Goal: Register for event/course

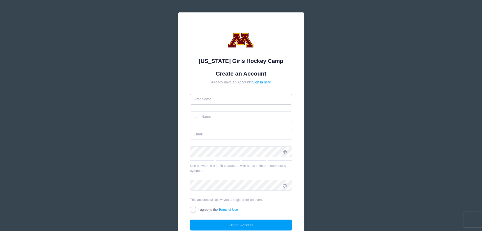
click at [213, 100] on input "text" at bounding box center [241, 99] width 102 height 11
type input "[PERSON_NAME]"
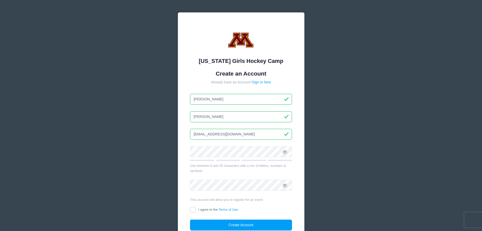
type input "[EMAIL_ADDRESS][DOMAIN_NAME]"
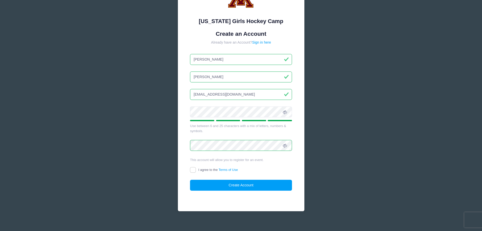
scroll to position [45, 0]
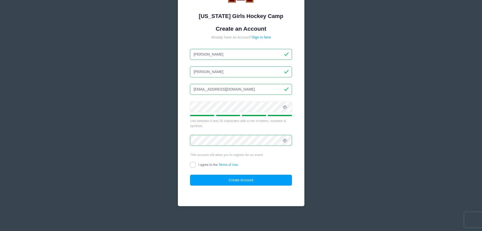
click at [192, 166] on input "I agree to the Terms of Use" at bounding box center [193, 165] width 6 height 6
checkbox input "true"
click at [247, 180] on button "Create Account" at bounding box center [241, 179] width 102 height 11
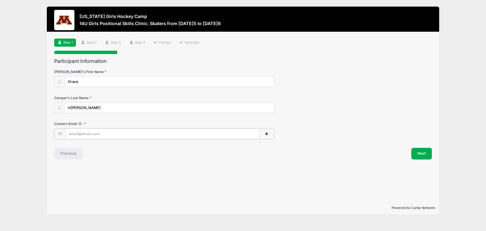
click at [99, 134] on input "Contact Email" at bounding box center [162, 133] width 194 height 11
type input "[EMAIL_ADDRESS][DOMAIN_NAME]"
click at [423, 155] on button "Next" at bounding box center [421, 153] width 20 height 12
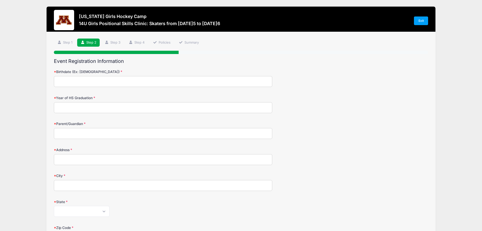
click at [87, 84] on input "Birthdate (Ex: [DEMOGRAPHIC_DATA])" at bounding box center [163, 81] width 218 height 11
type input "[DATE]"
type input "2031"
type input "[PERSON_NAME]"
type input "[STREET_ADDRESS][US_STATE]"
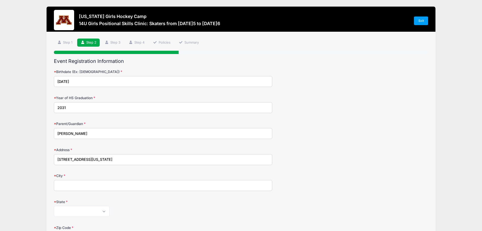
type input "Savage"
select select "MN"
type input "55378"
type input "[PHONE_NUMBER]"
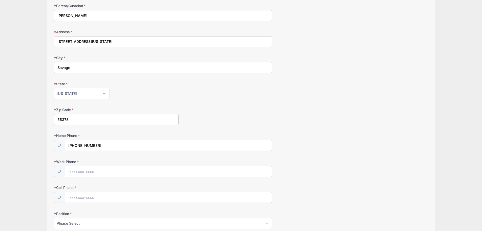
scroll to position [127, 0]
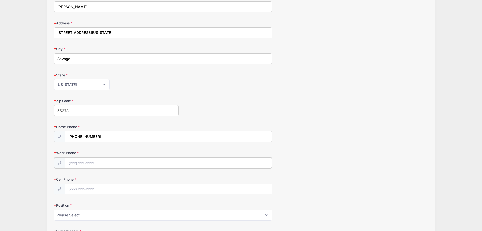
click at [88, 163] on input "Work Phone" at bounding box center [168, 162] width 207 height 11
type input "[PHONE_NUMBER]"
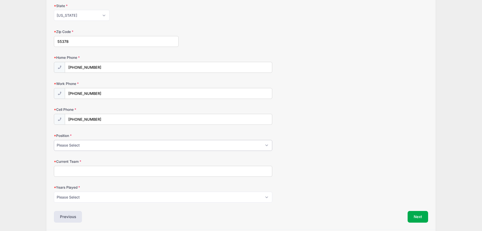
scroll to position [202, 0]
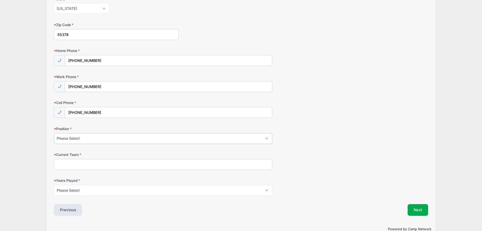
click at [80, 140] on select "Please Select Forward Defense F/D Goalie" at bounding box center [163, 138] width 218 height 11
select select "Forward"
click at [54, 133] on select "Please Select Forward Defense F/D Goalie" at bounding box center [163, 138] width 218 height 11
click at [73, 165] on input "Current Team" at bounding box center [163, 164] width 218 height 11
type input "OS Winter Training"
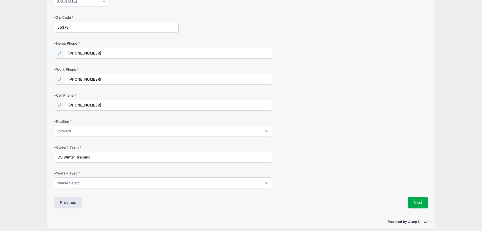
scroll to position [214, 0]
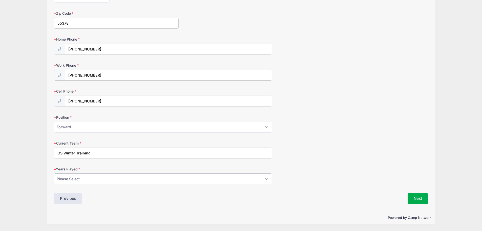
click at [81, 178] on select "Please Select 1 2 3 4 5 6 7 8 9 10 11 12 13 14 15" at bounding box center [163, 178] width 218 height 11
select select "7"
click at [54, 173] on select "Please Select 1 2 3 4 5 6 7 8 9 10 11 12 13 14 15" at bounding box center [163, 178] width 218 height 11
click at [421, 202] on button "Next" at bounding box center [418, 198] width 20 height 12
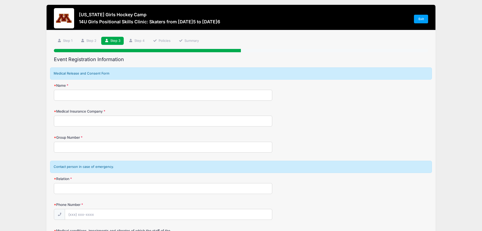
scroll to position [0, 0]
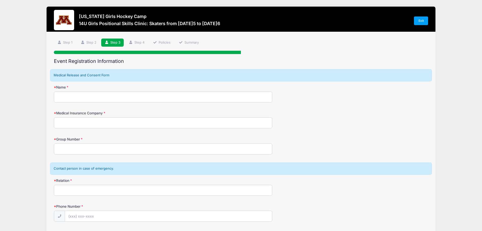
click at [107, 97] on input "Name" at bounding box center [163, 96] width 218 height 11
type input "K"
type input "[PERSON_NAME]"
type input "United Health"
type input "702525"
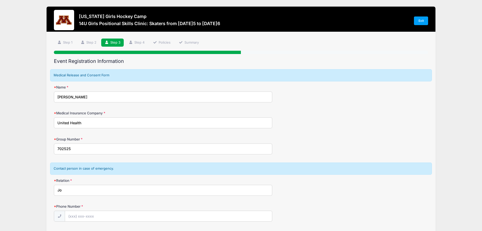
type input "J"
type input "[PERSON_NAME]"
type input "[PHONE_NUMBER]"
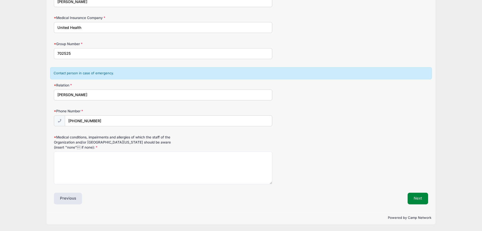
click at [422, 200] on button "Next" at bounding box center [418, 198] width 20 height 12
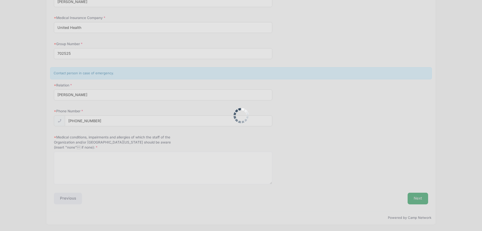
scroll to position [101, 0]
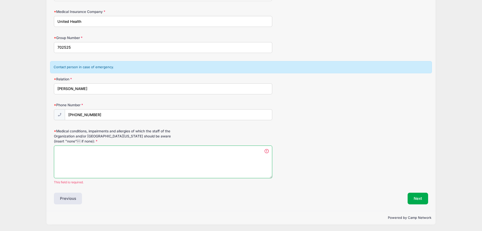
click at [72, 157] on textarea "Medical conditions, impairments and allergies of which the staff of the Organiz…" at bounding box center [163, 161] width 218 height 33
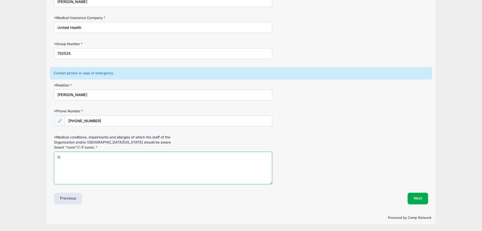
scroll to position [95, 0]
type textarea "None"
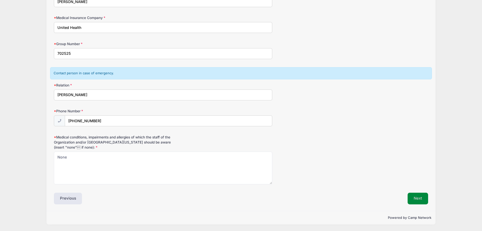
click at [421, 198] on button "Next" at bounding box center [418, 198] width 20 height 12
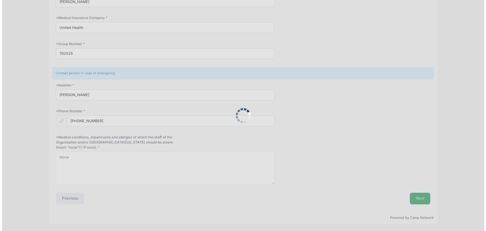
scroll to position [0, 0]
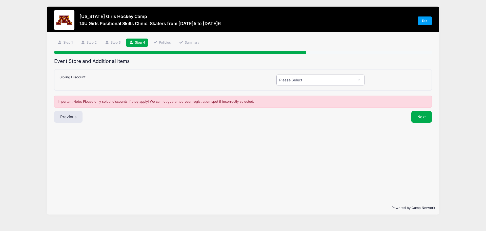
click at [352, 80] on select "Please Select Yes (-$50.00) No" at bounding box center [320, 79] width 88 height 11
select select "0"
click at [276, 74] on select "Please Select Yes (-$50.00) No" at bounding box center [320, 79] width 88 height 11
click at [417, 117] on button "Next" at bounding box center [421, 117] width 20 height 12
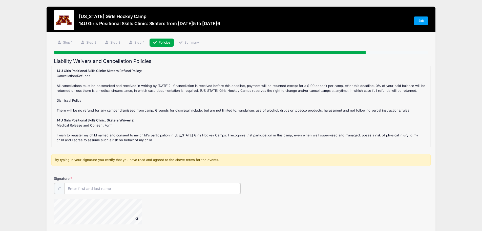
click at [82, 189] on input "Signature" at bounding box center [152, 188] width 177 height 11
type input "[PERSON_NAME]"
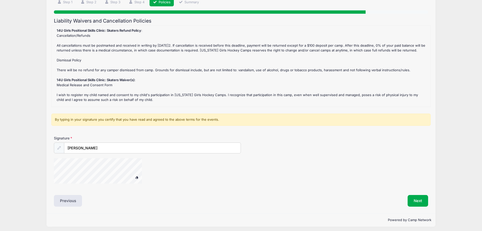
scroll to position [43, 0]
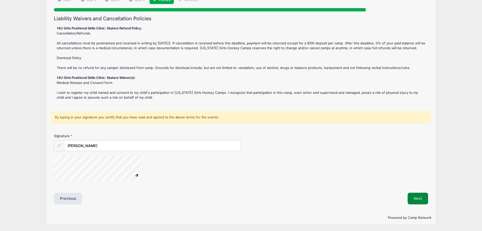
click at [417, 197] on button "Next" at bounding box center [418, 198] width 20 height 12
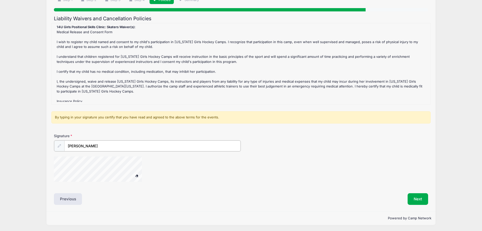
click at [98, 147] on input "[PERSON_NAME]" at bounding box center [152, 145] width 177 height 11
click at [58, 147] on icon at bounding box center [58, 145] width 3 height 3
click at [96, 147] on input "[PERSON_NAME]" at bounding box center [152, 145] width 177 height 11
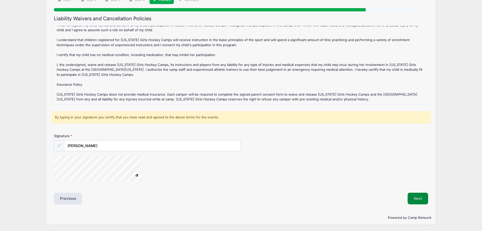
click at [415, 197] on button "Next" at bounding box center [418, 198] width 20 height 12
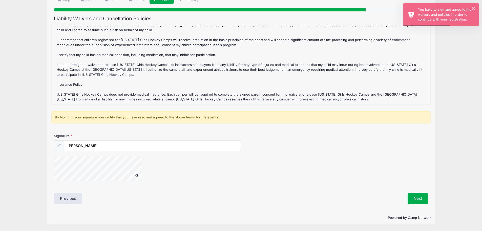
click at [137, 173] on span at bounding box center [137, 174] width 4 height 3
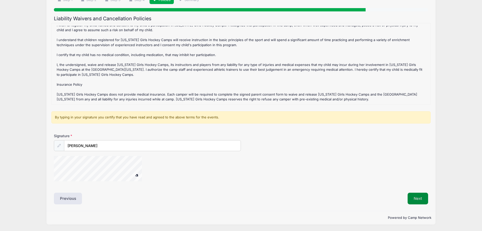
click at [414, 199] on button "Next" at bounding box center [418, 198] width 20 height 12
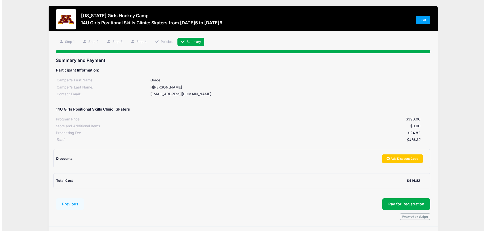
scroll to position [0, 0]
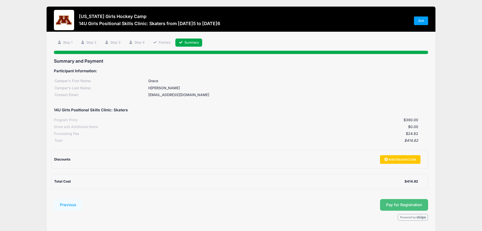
click at [402, 206] on button "Pay for Registration" at bounding box center [404, 205] width 48 height 12
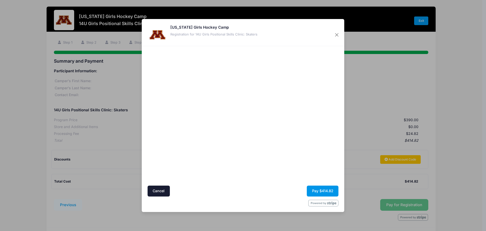
click at [324, 190] on button "Pay $414.82" at bounding box center [323, 190] width 32 height 11
